Goal: Navigation & Orientation: Find specific page/section

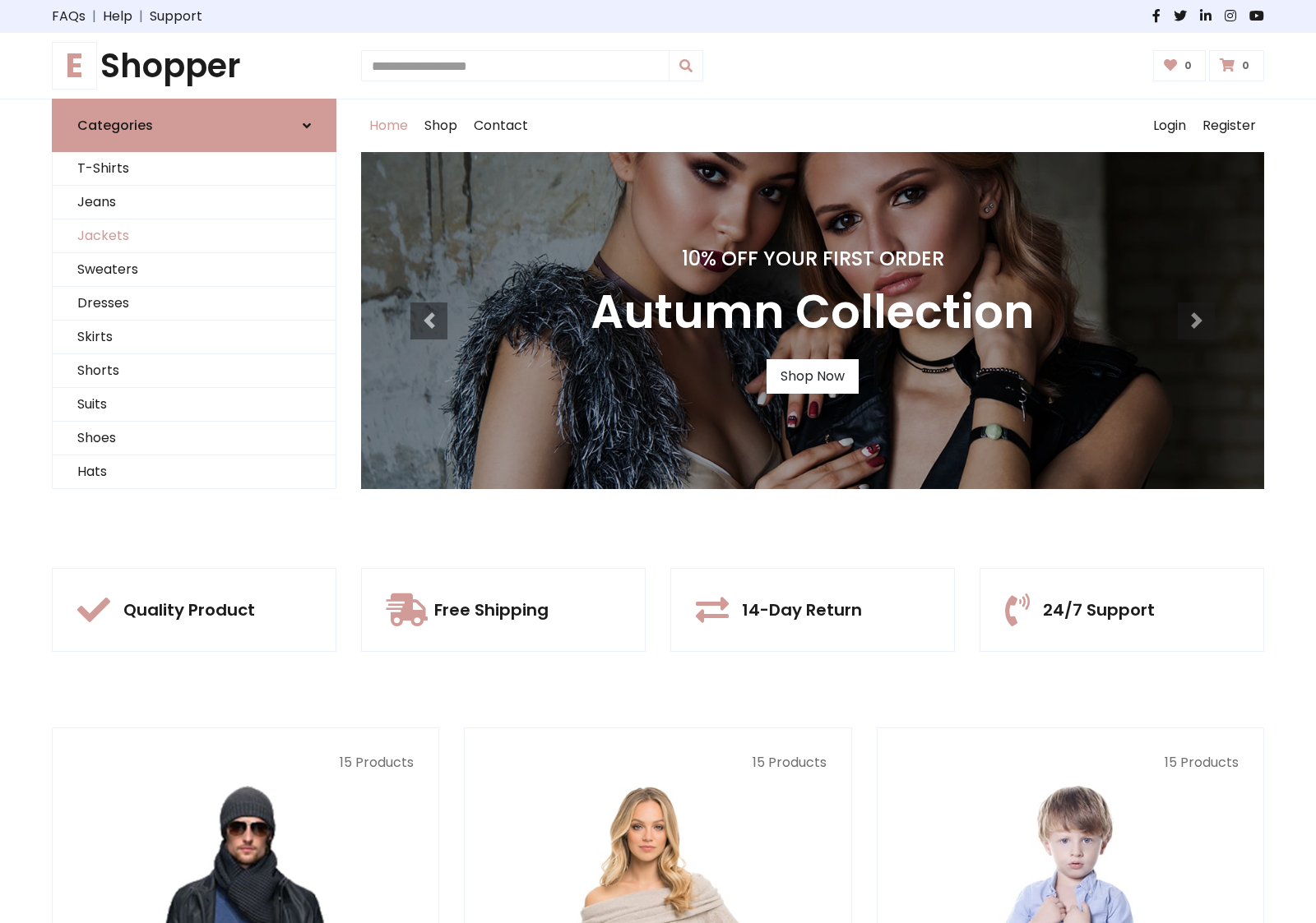
click at [194, 236] on link "Jackets" at bounding box center [194, 237] width 283 height 34
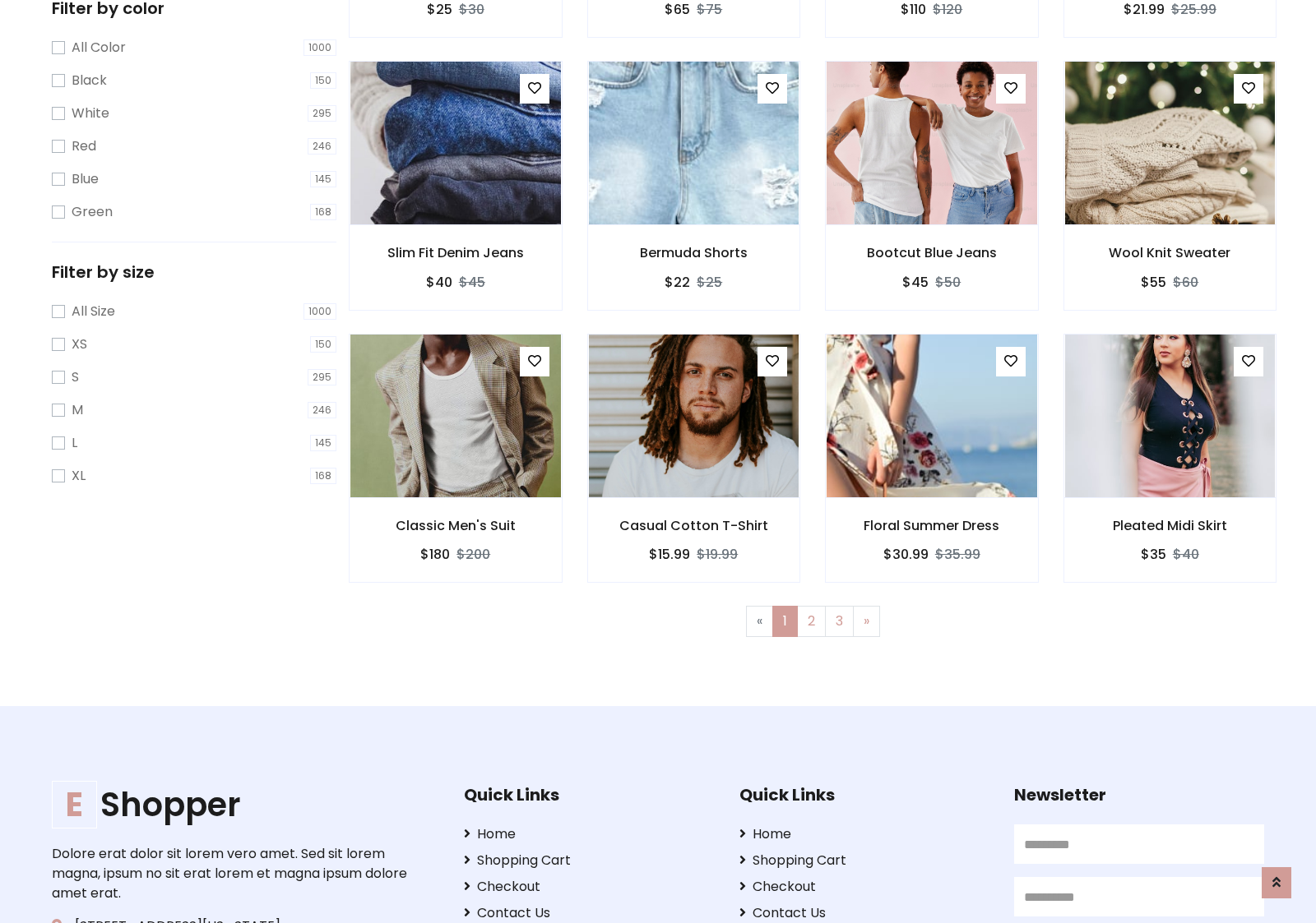
scroll to position [743, 0]
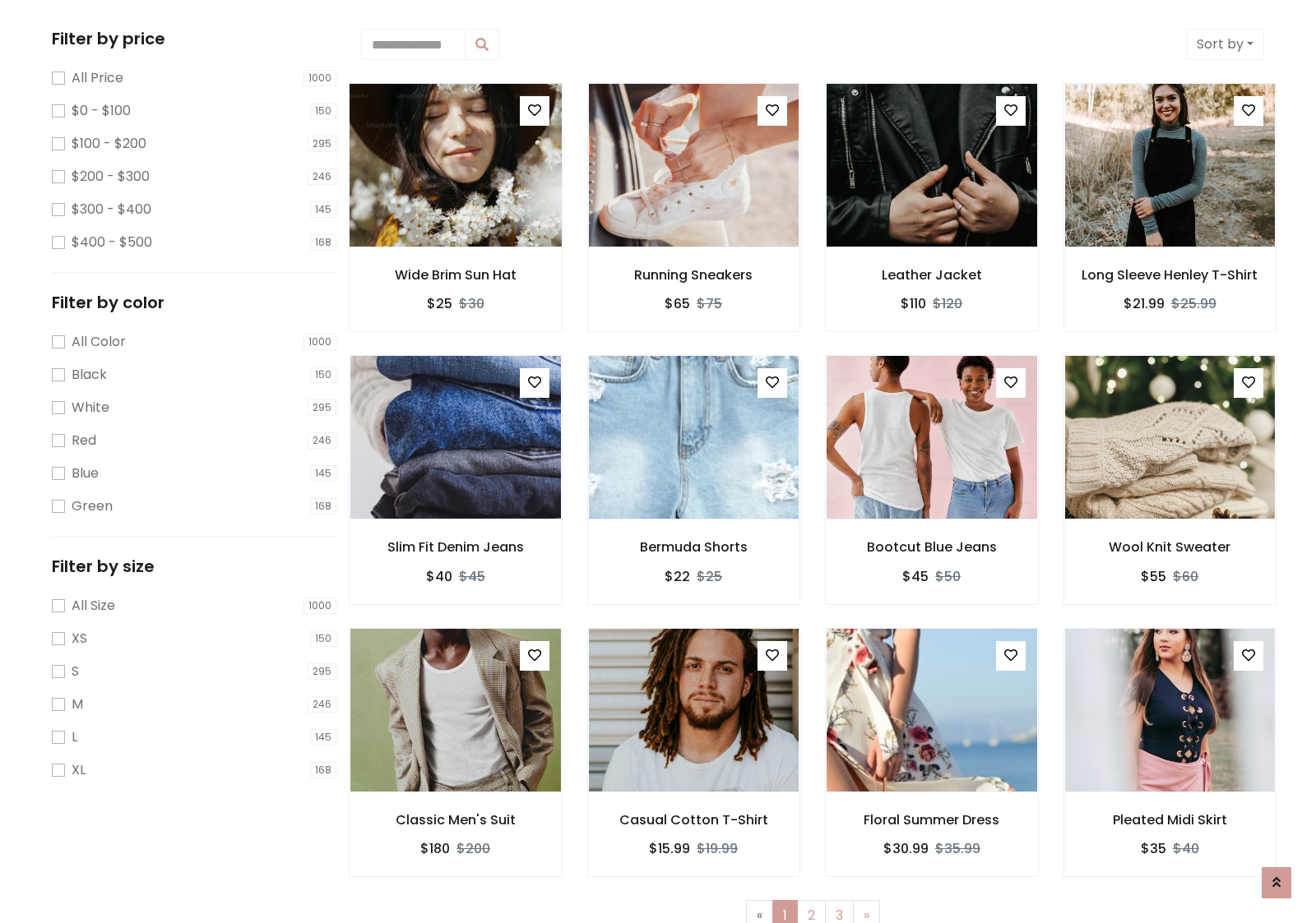
scroll to position [0, 0]
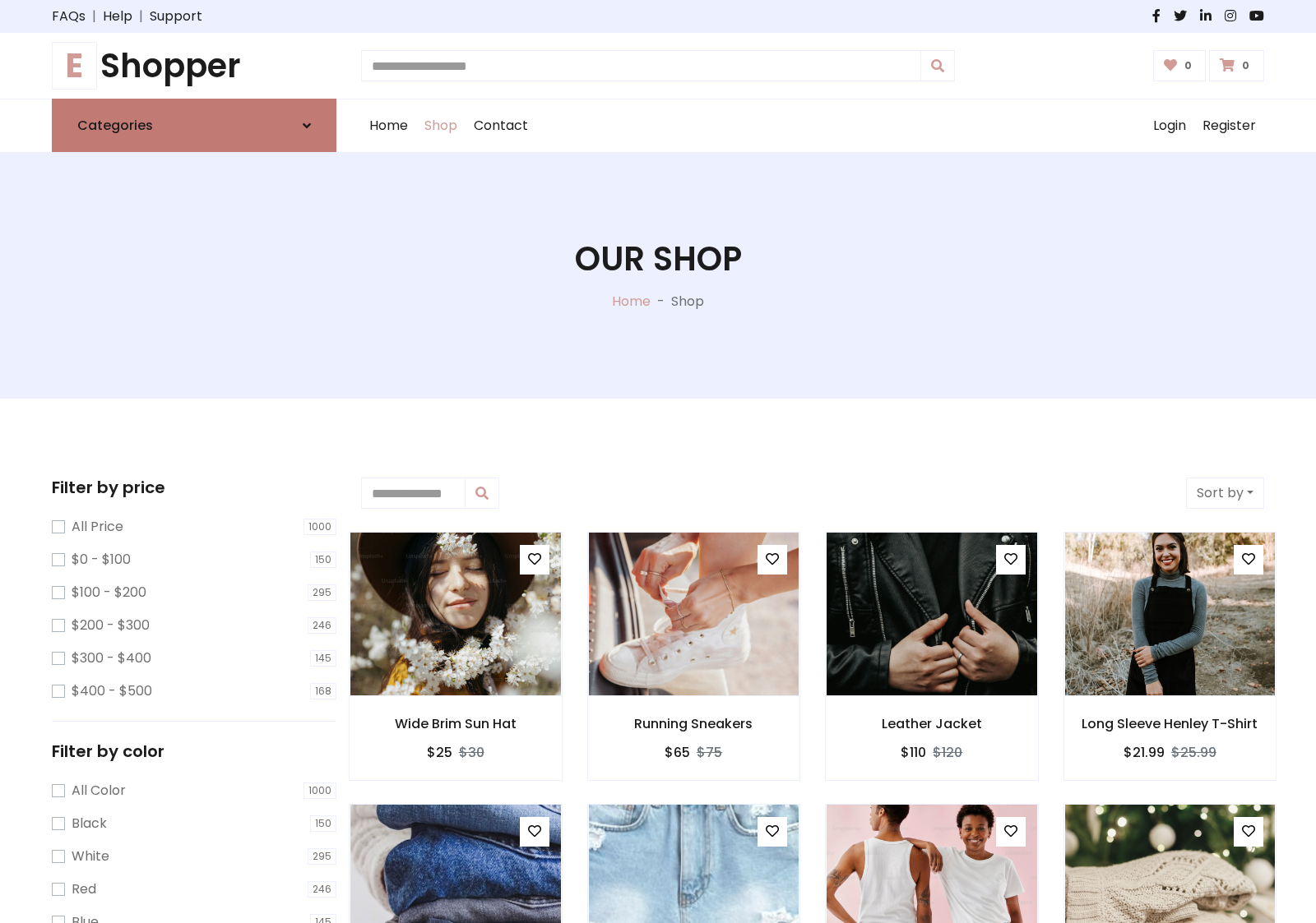
click at [194, 125] on link "Categories" at bounding box center [194, 126] width 285 height 54
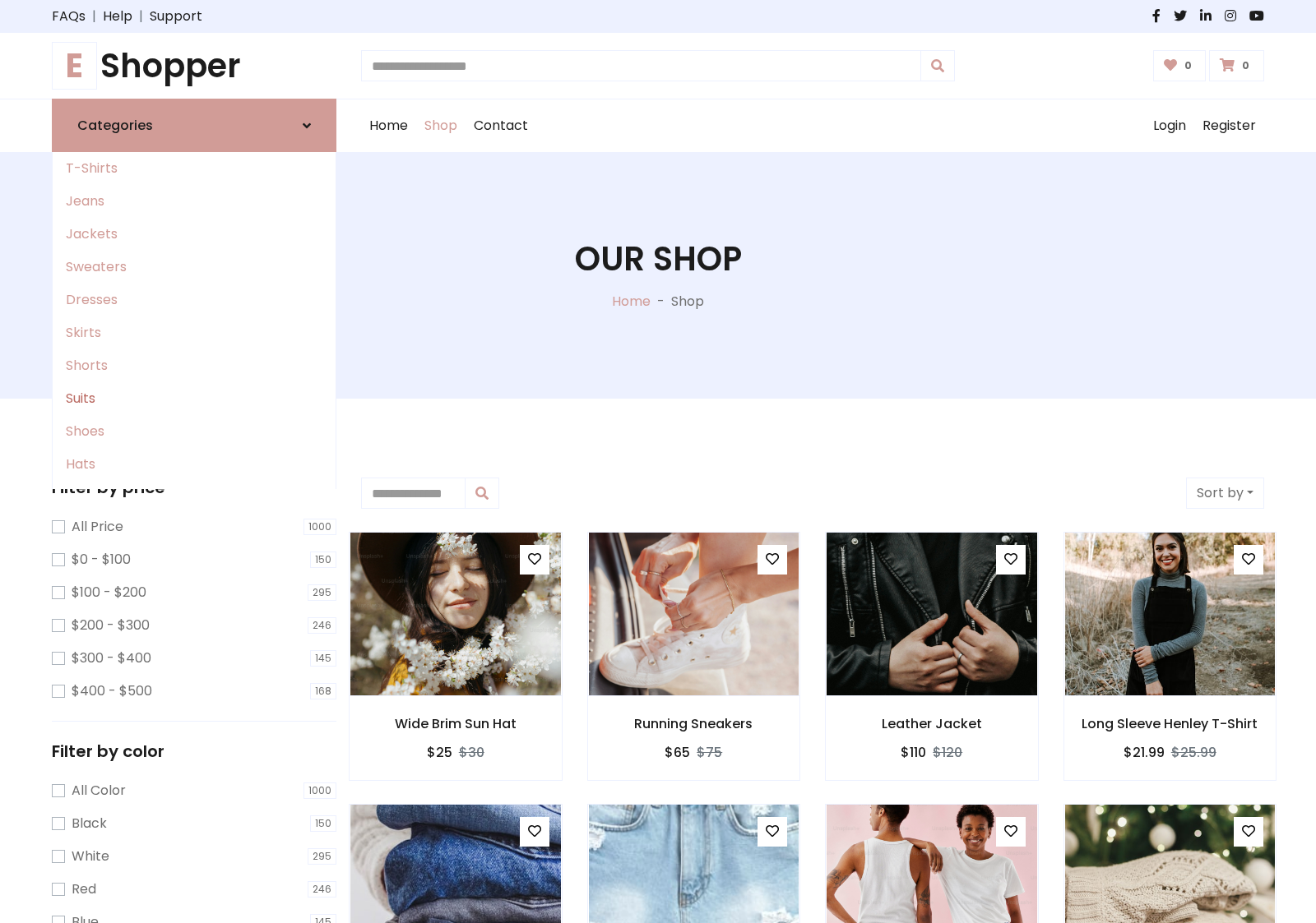
click at [194, 399] on link "Suits" at bounding box center [194, 399] width 283 height 33
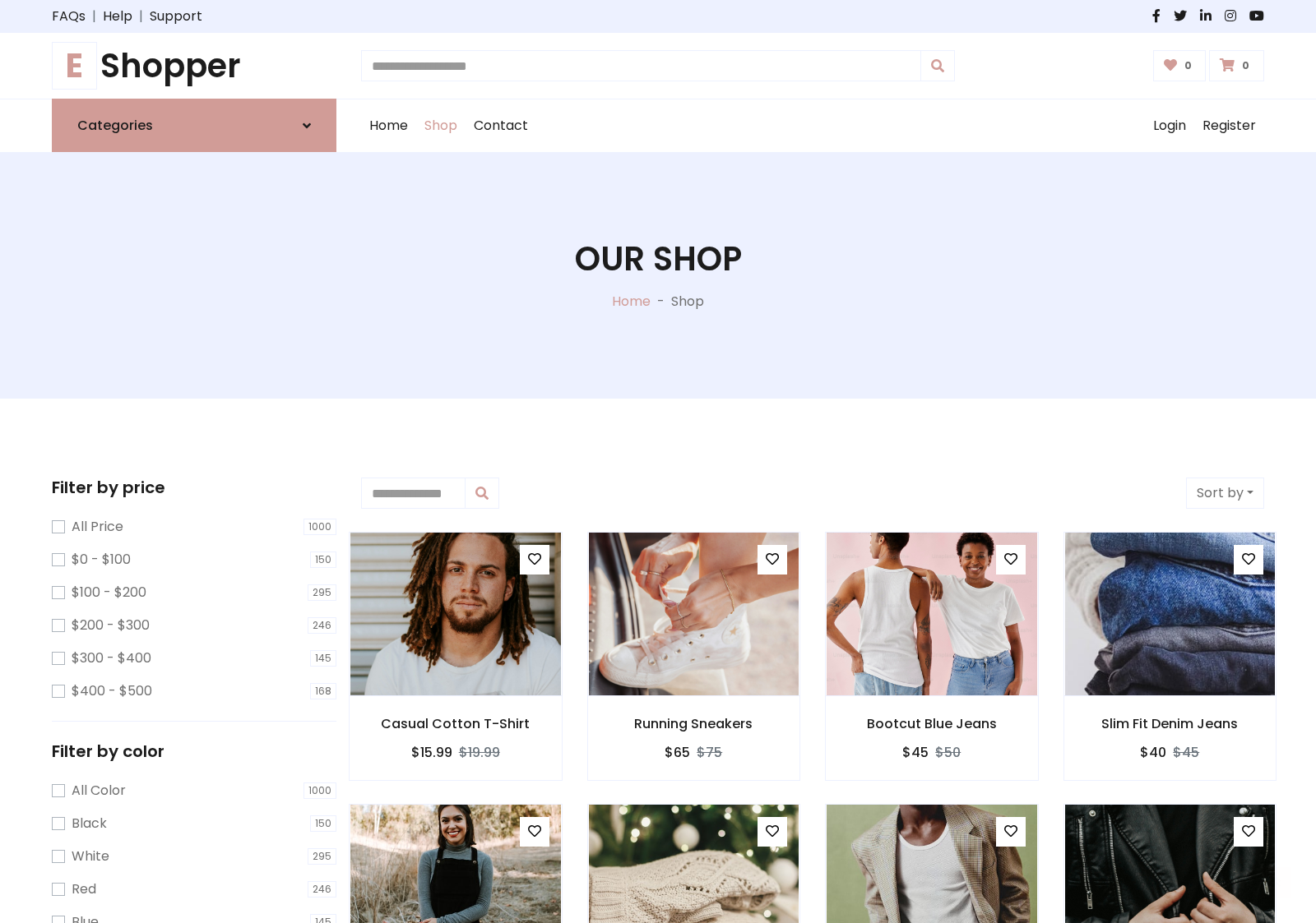
scroll to position [908, 0]
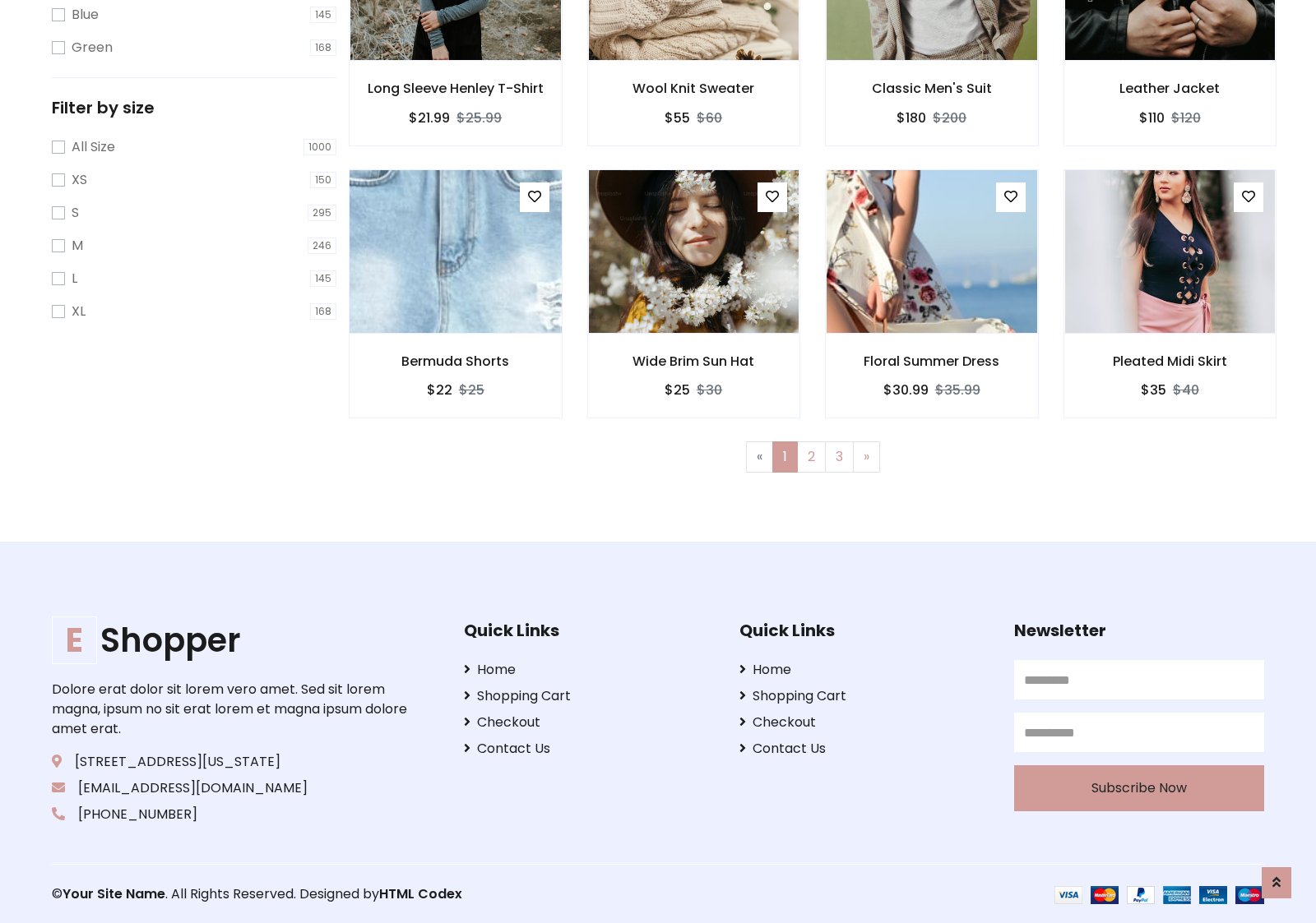
click at [455, 251] on img at bounding box center [455, 252] width 253 height 394
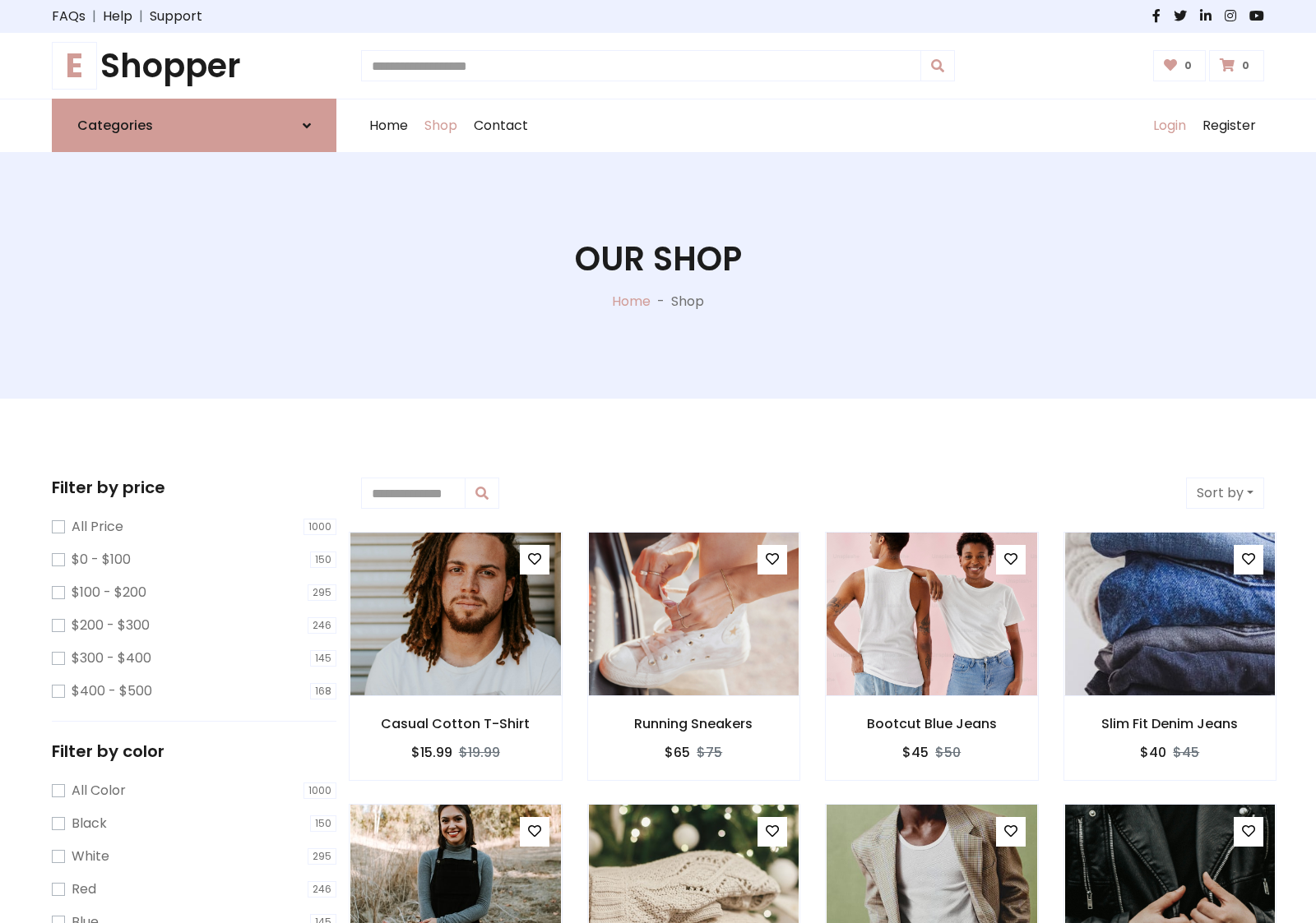
click at [1168, 126] on link "Login" at bounding box center [1169, 126] width 50 height 53
click at [307, 125] on icon at bounding box center [307, 126] width 8 height 13
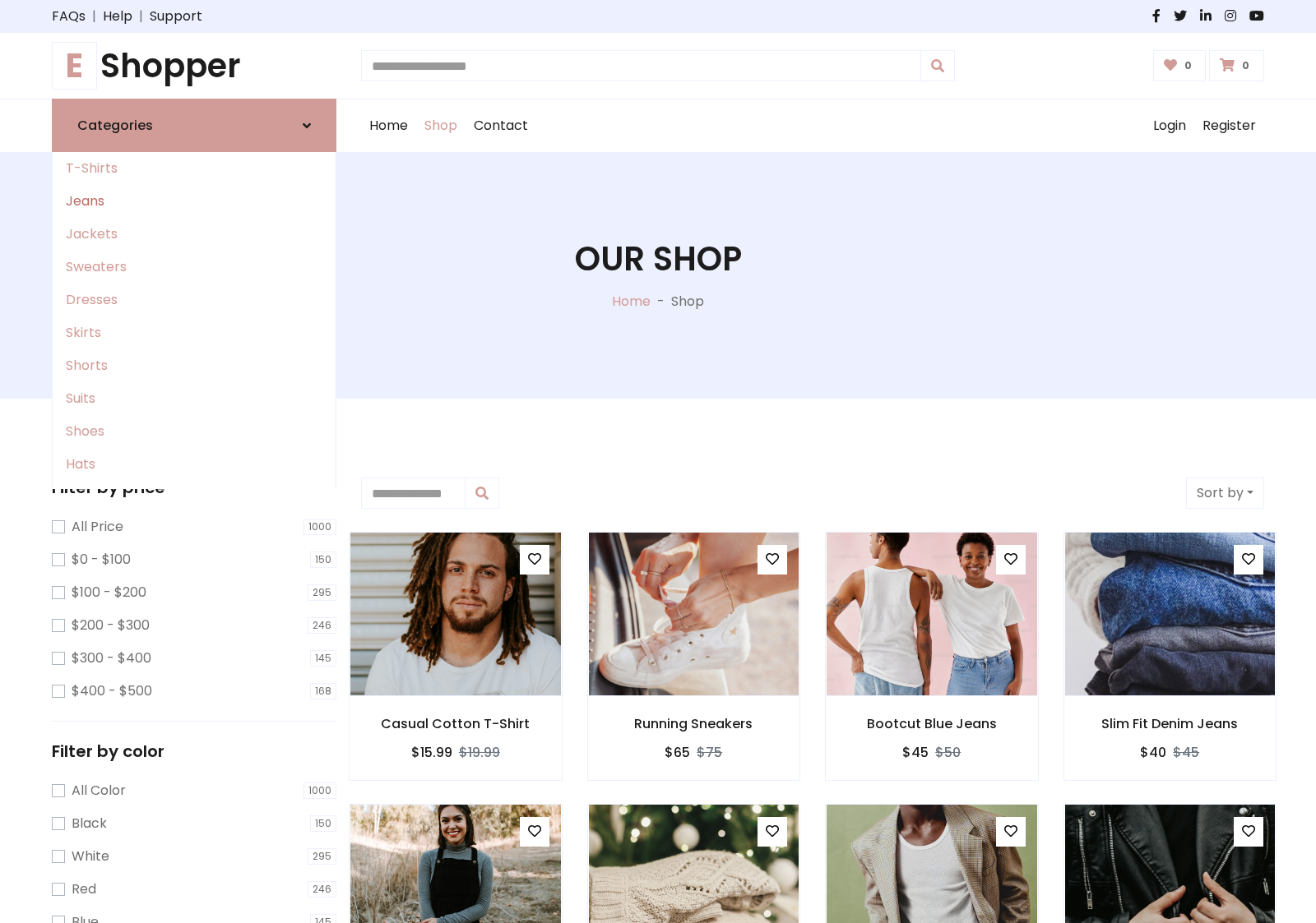
click at [194, 201] on link "Jeans" at bounding box center [194, 201] width 283 height 33
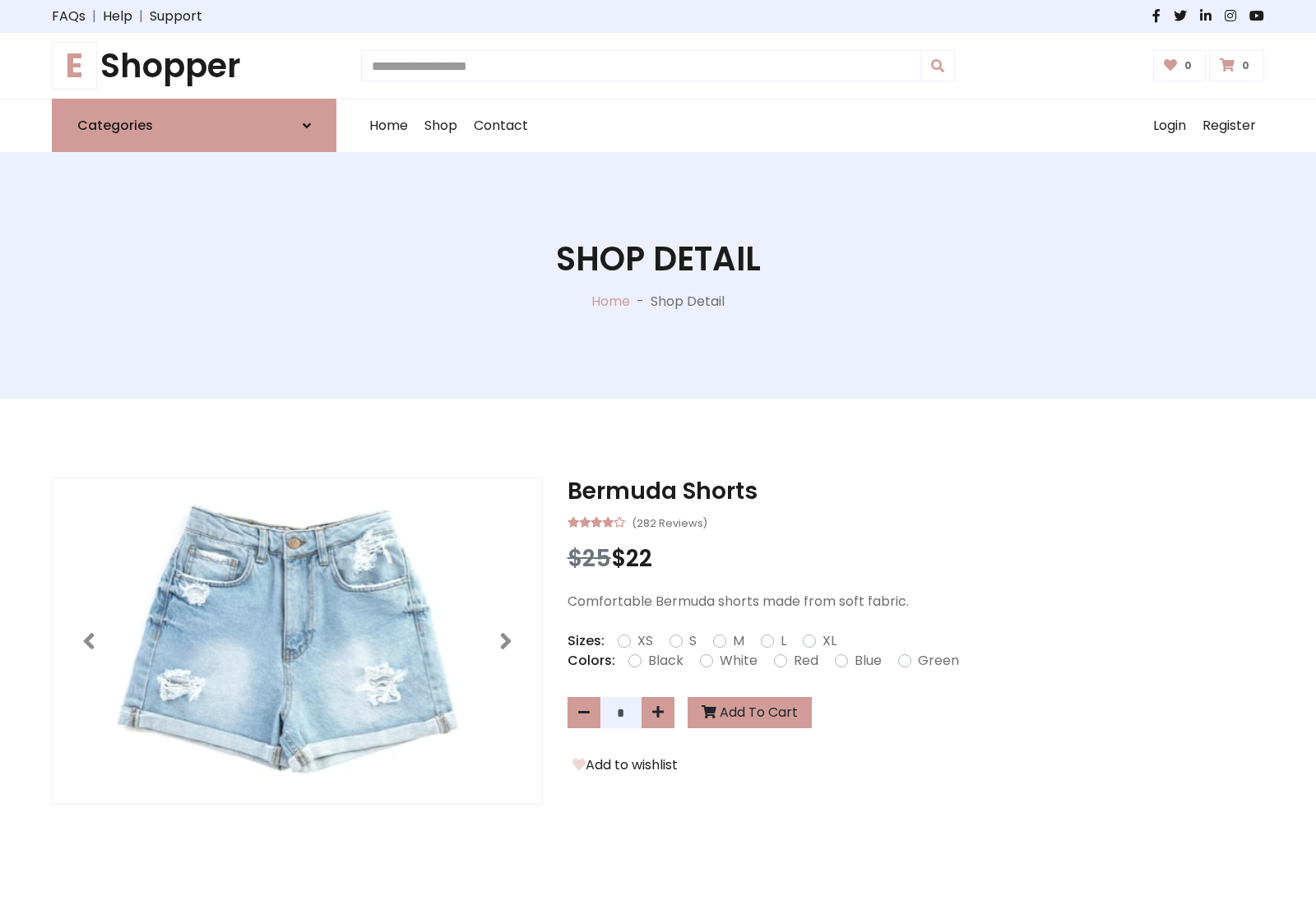
scroll to position [1129, 0]
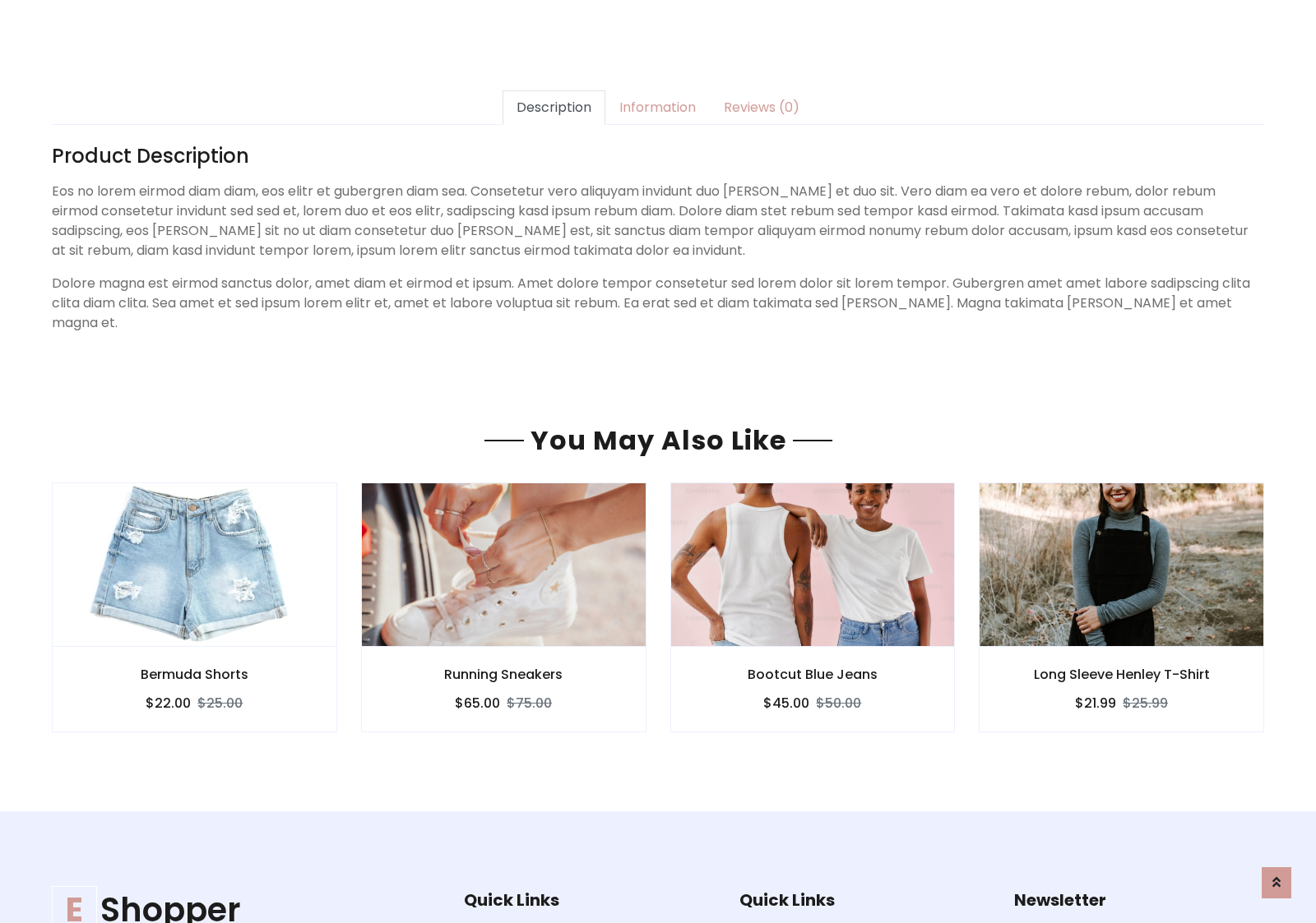
scroll to position [1129, 0]
